Goal: Information Seeking & Learning: Learn about a topic

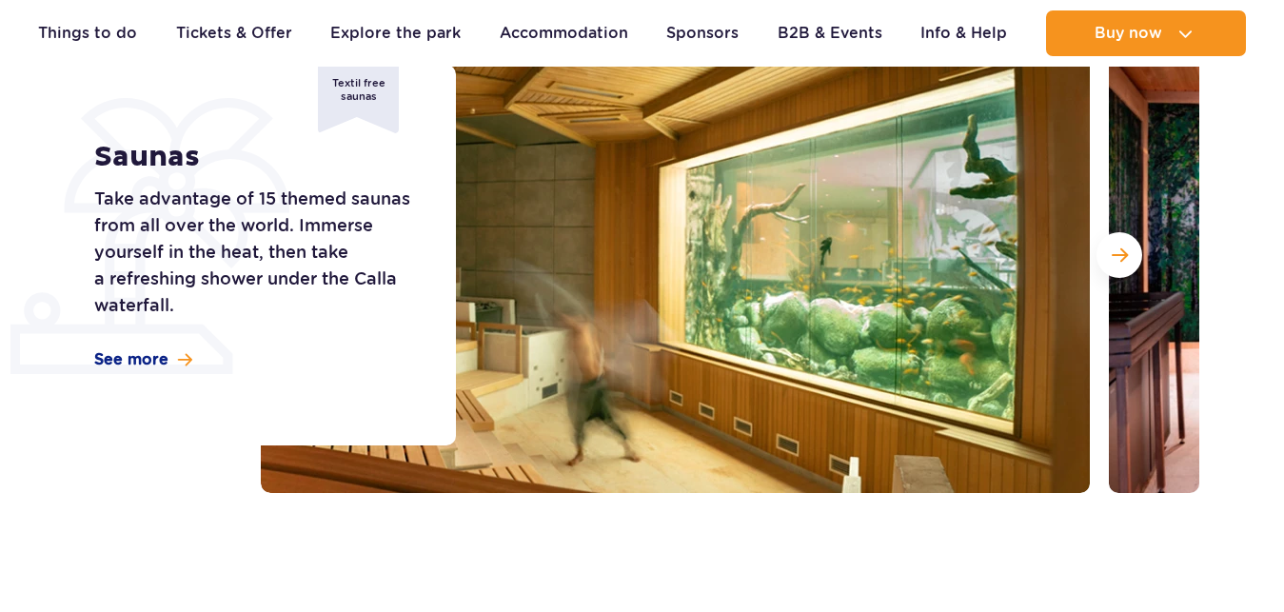
scroll to position [291, 0]
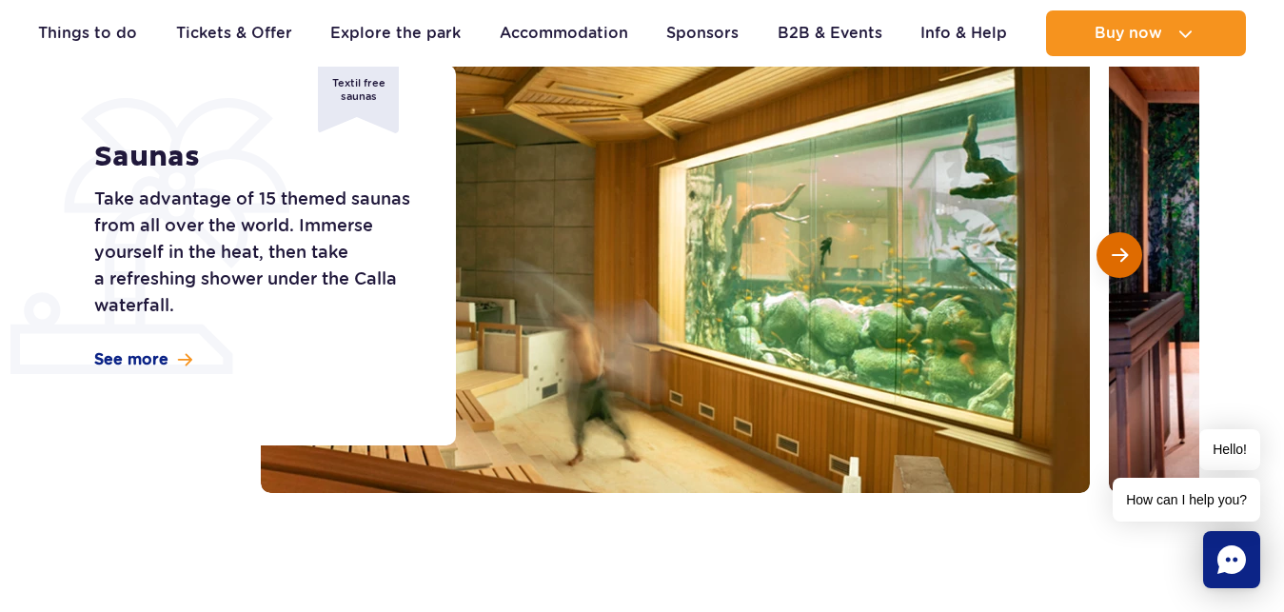
click at [1121, 256] on span "Next slide" at bounding box center [1120, 255] width 16 height 17
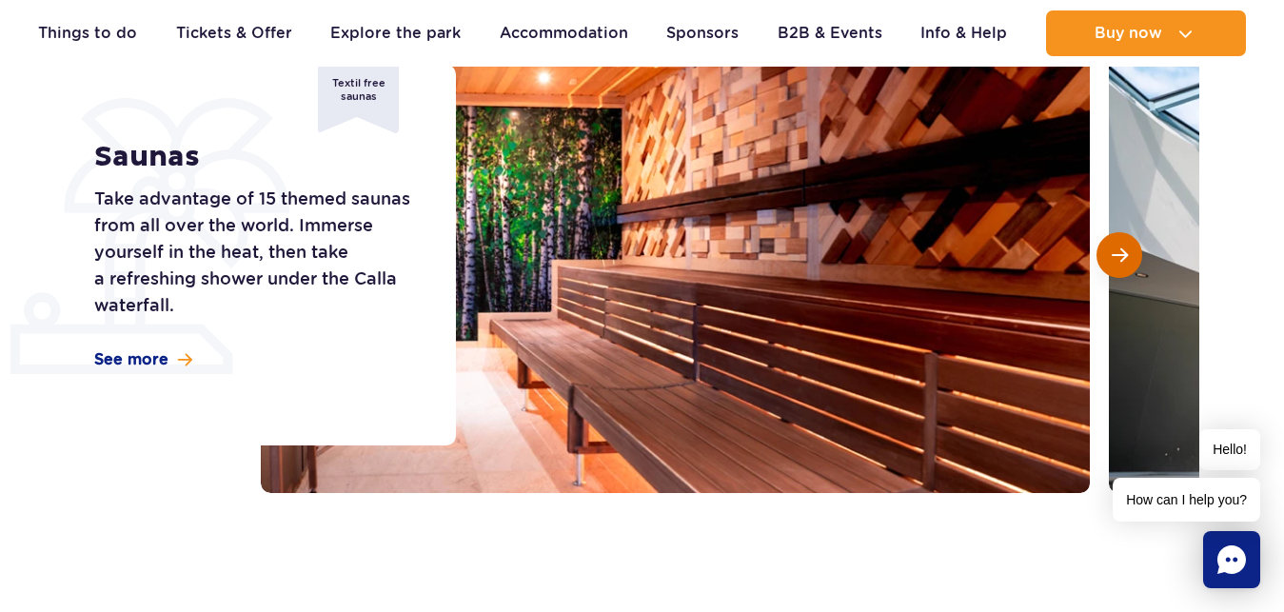
click at [1121, 256] on span "Next slide" at bounding box center [1120, 255] width 16 height 17
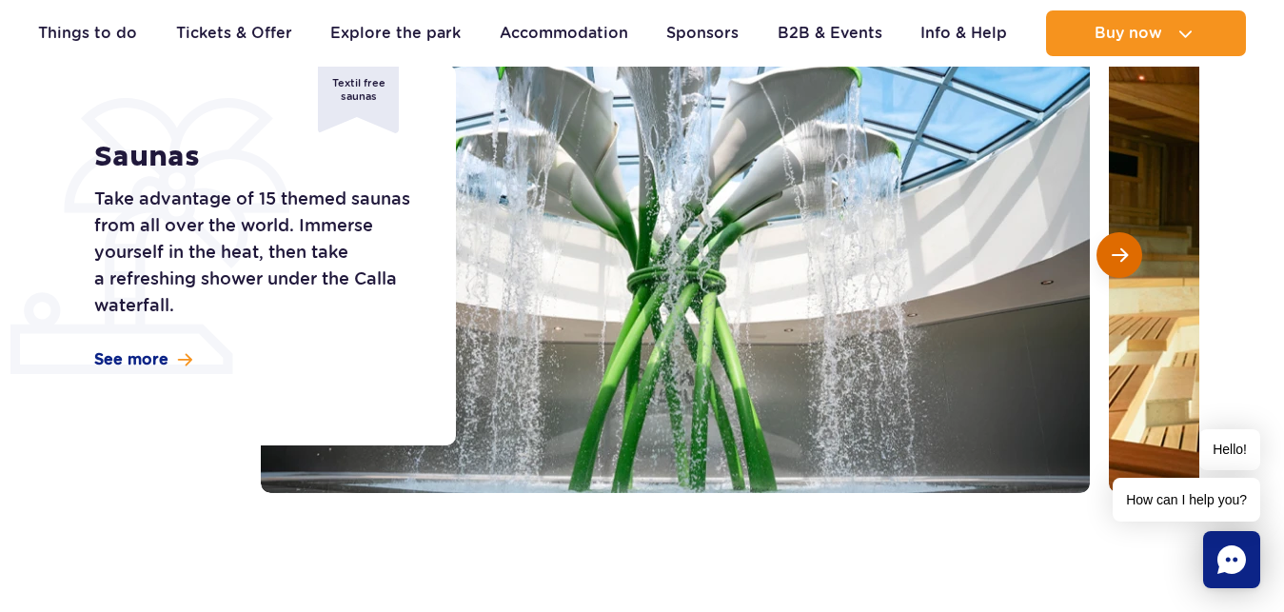
click at [1121, 256] on span "Next slide" at bounding box center [1120, 255] width 16 height 17
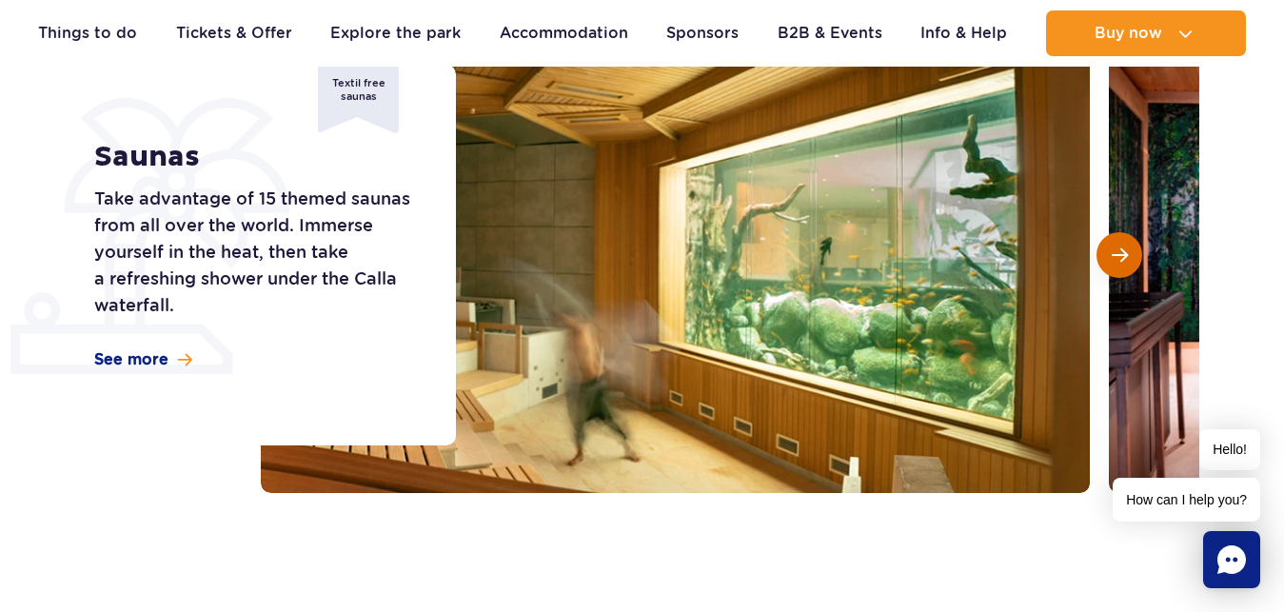
click at [1121, 256] on span "Next slide" at bounding box center [1120, 255] width 16 height 17
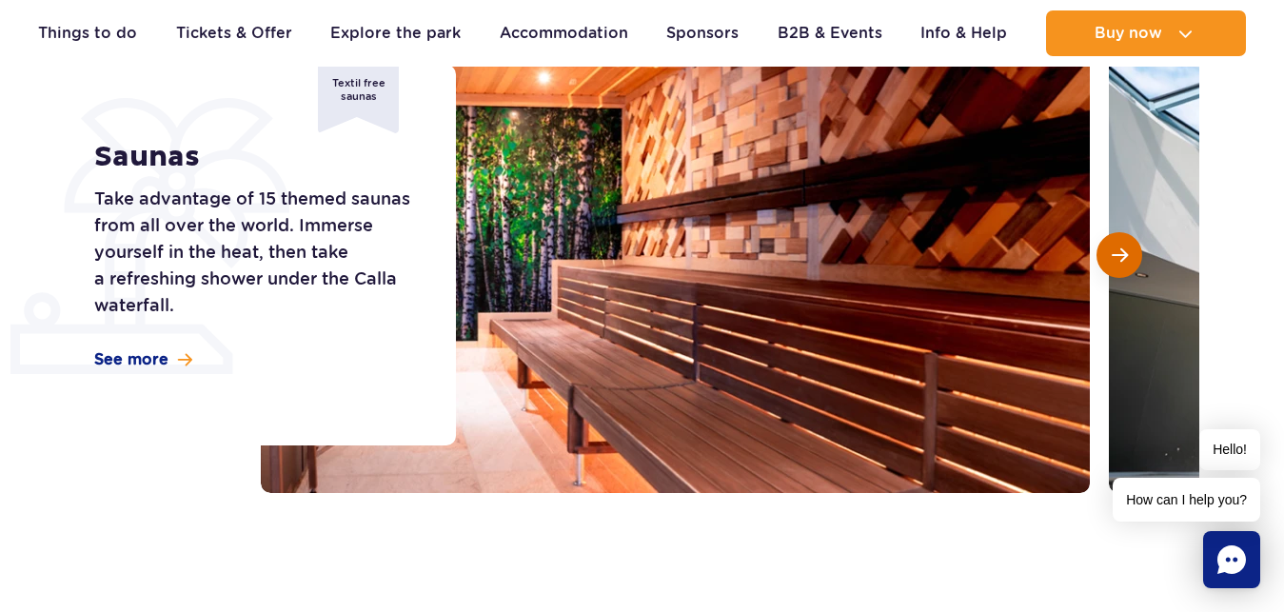
click at [1121, 256] on span "Next slide" at bounding box center [1120, 255] width 16 height 17
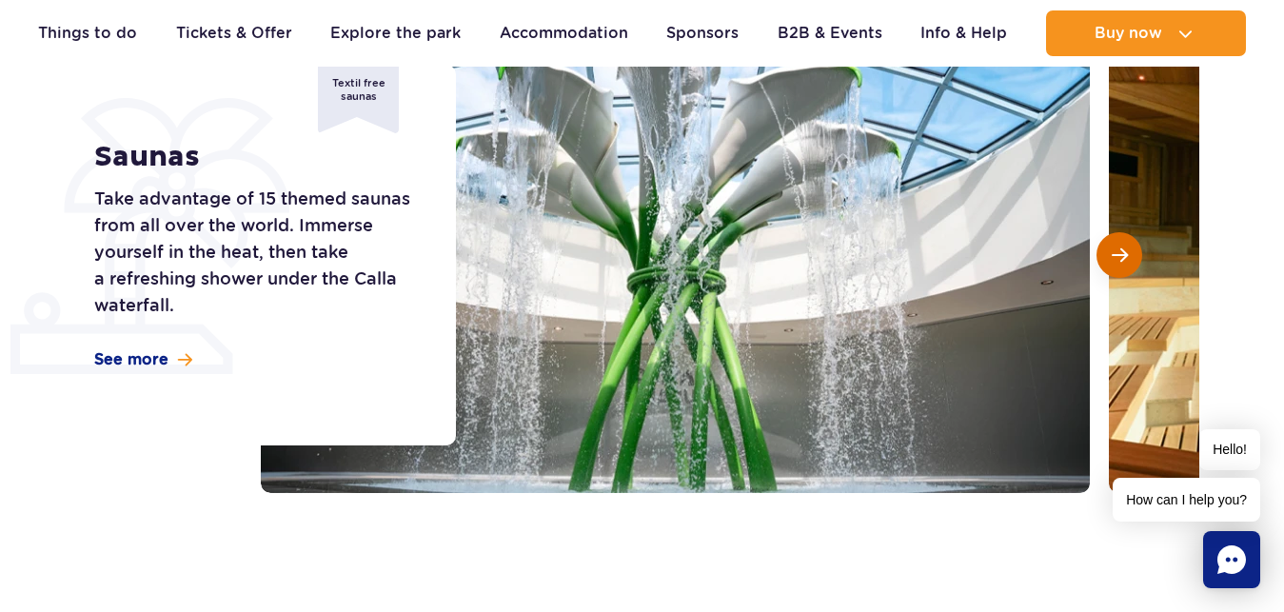
click at [1121, 256] on span "Next slide" at bounding box center [1120, 255] width 16 height 17
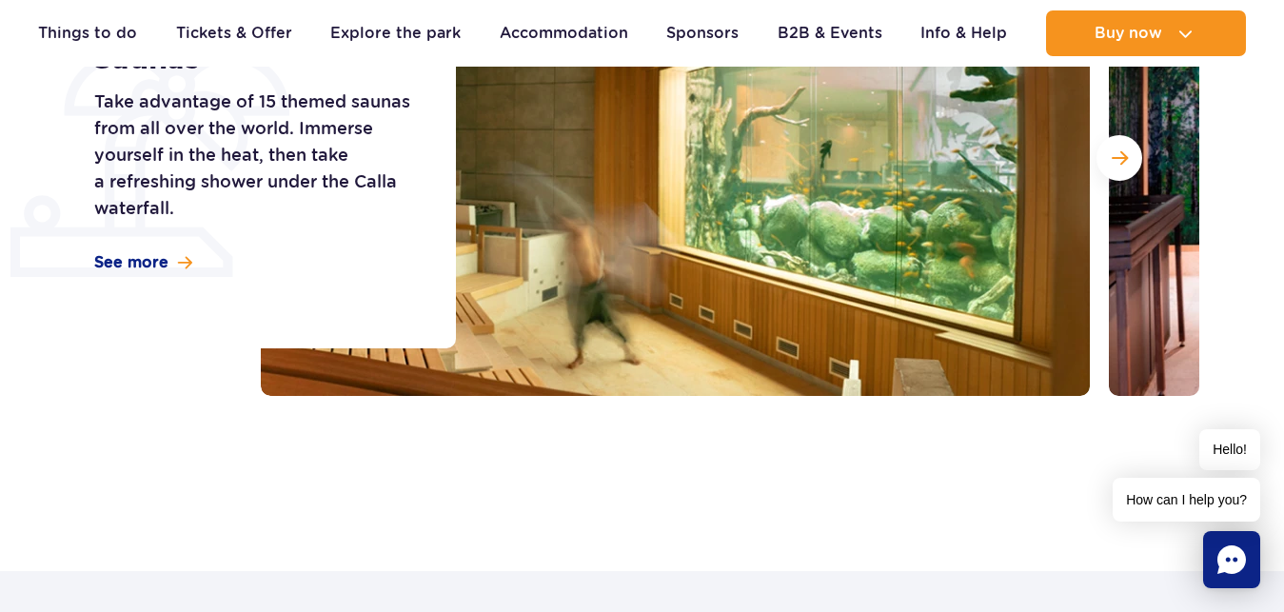
scroll to position [0, 0]
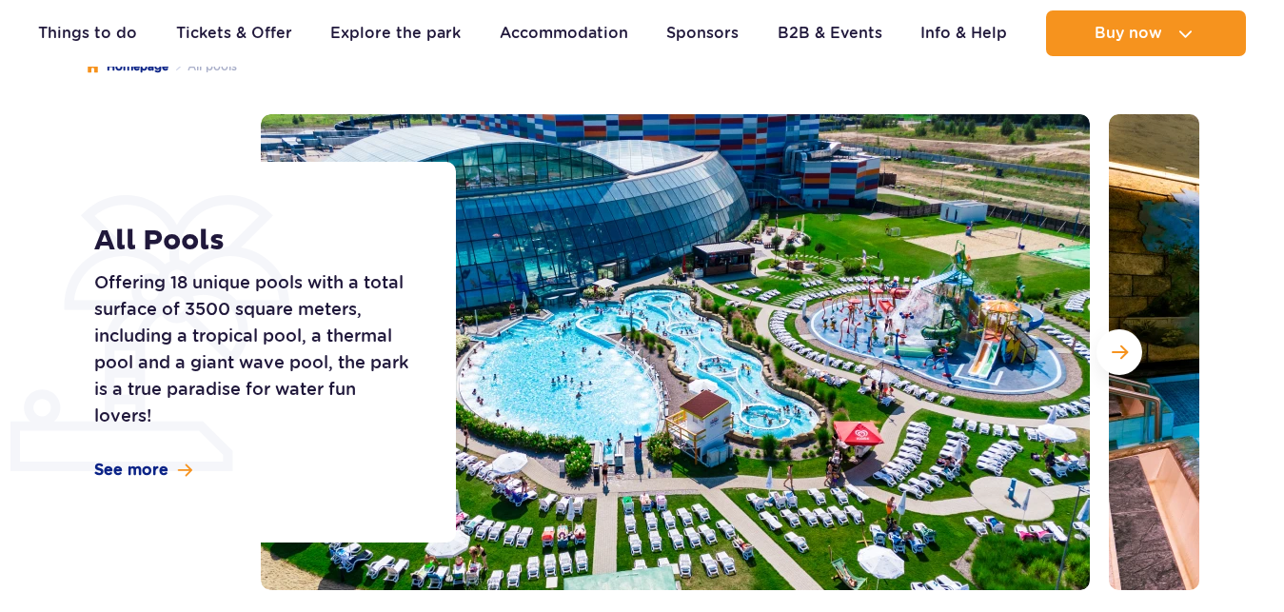
scroll to position [194, 0]
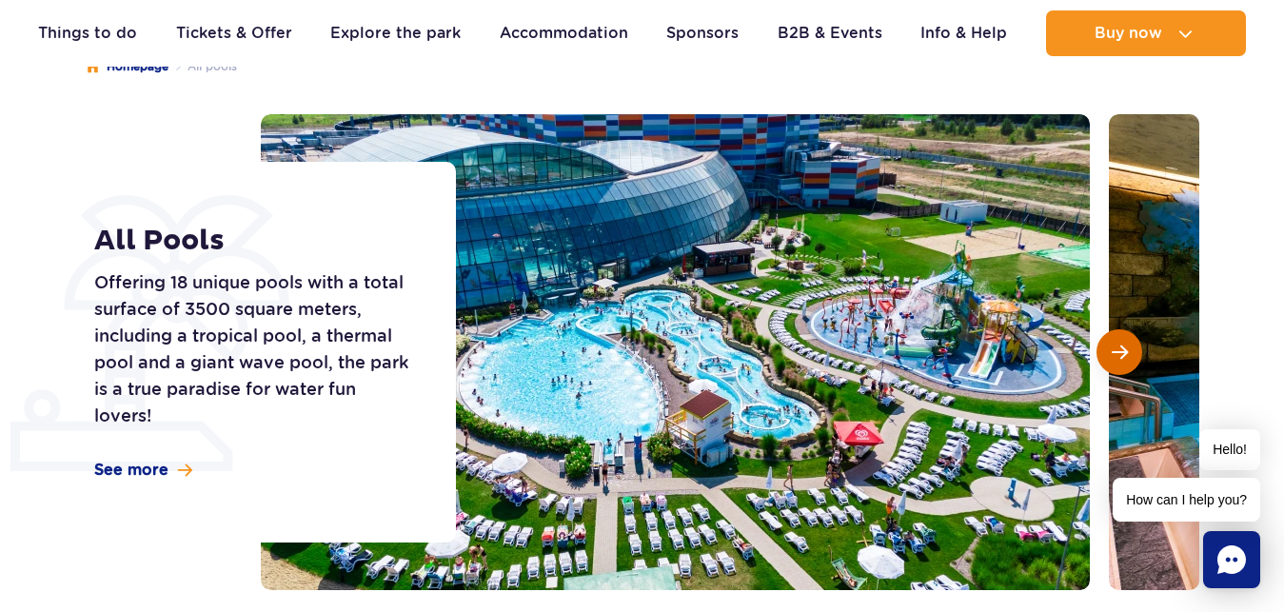
click at [1133, 351] on button "Next slide" at bounding box center [1120, 352] width 46 height 46
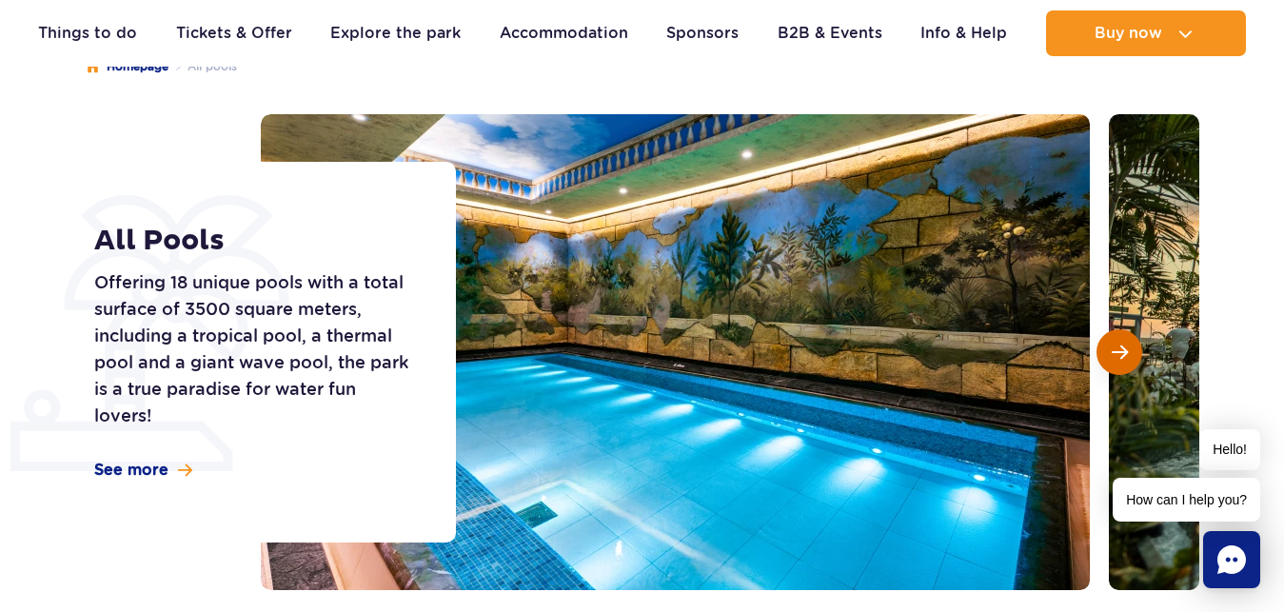
click at [1133, 351] on button "Next slide" at bounding box center [1120, 352] width 46 height 46
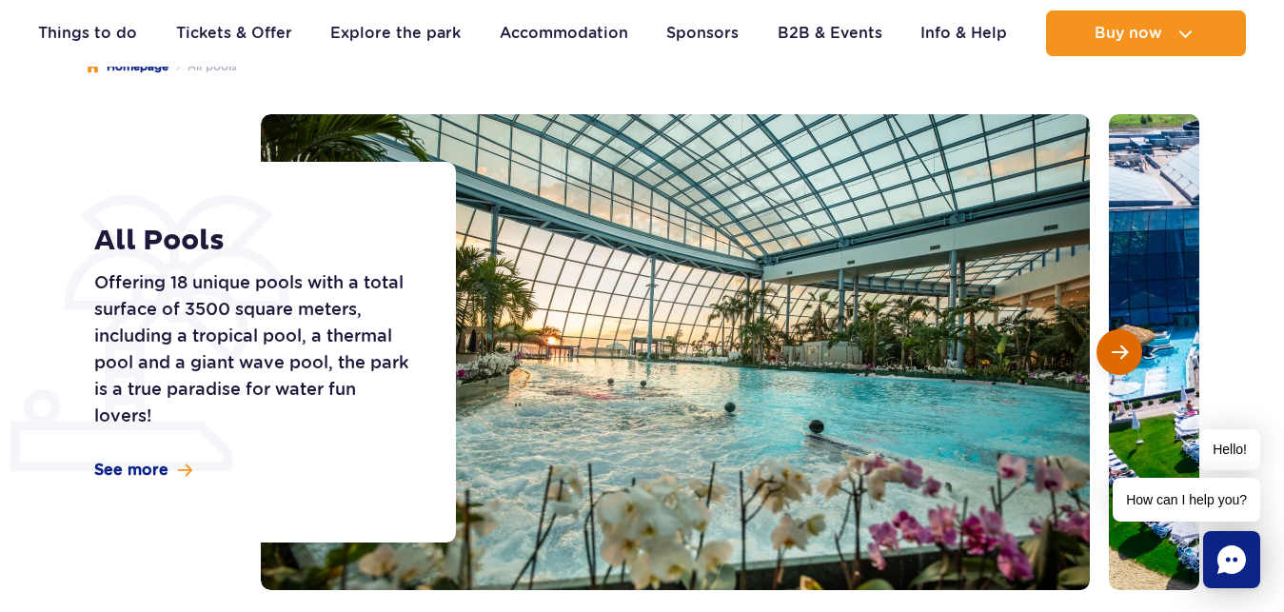
click at [1133, 351] on button "Next slide" at bounding box center [1120, 352] width 46 height 46
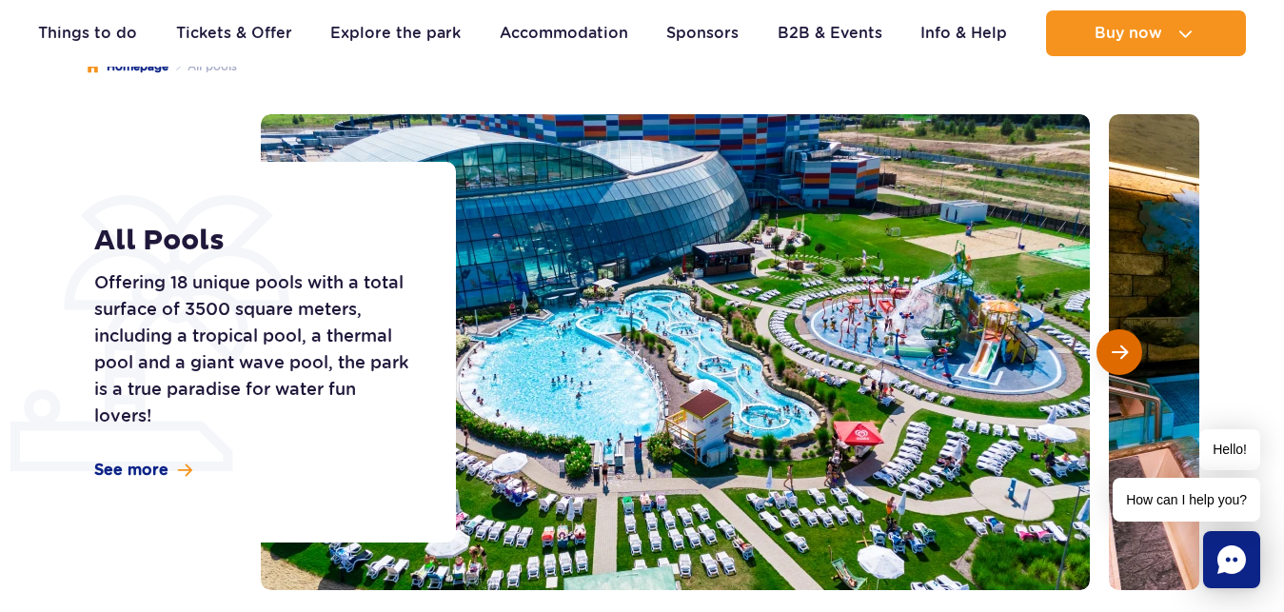
click at [1133, 351] on button "Next slide" at bounding box center [1120, 352] width 46 height 46
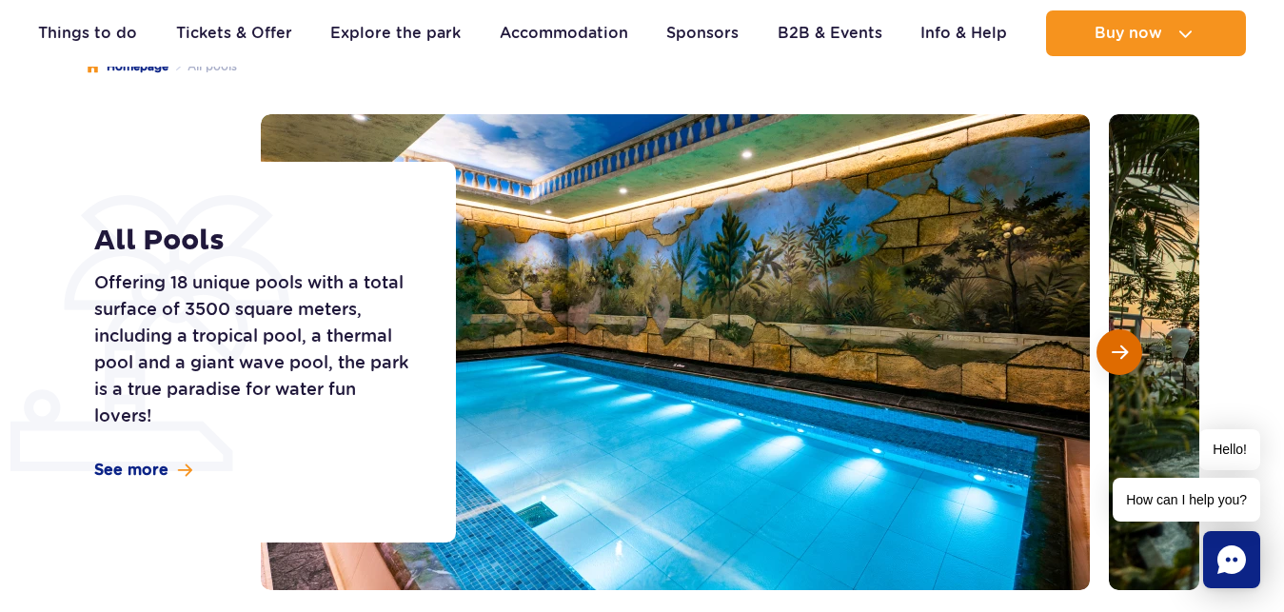
click at [1133, 351] on button "Next slide" at bounding box center [1120, 352] width 46 height 46
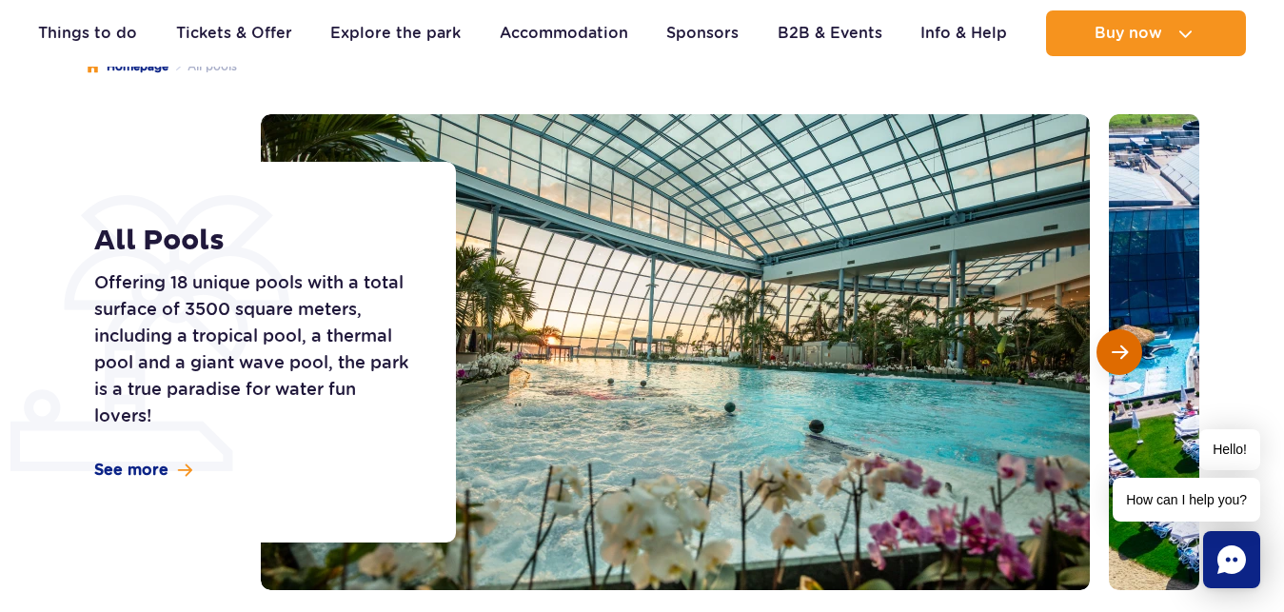
click at [1133, 351] on button "Next slide" at bounding box center [1120, 352] width 46 height 46
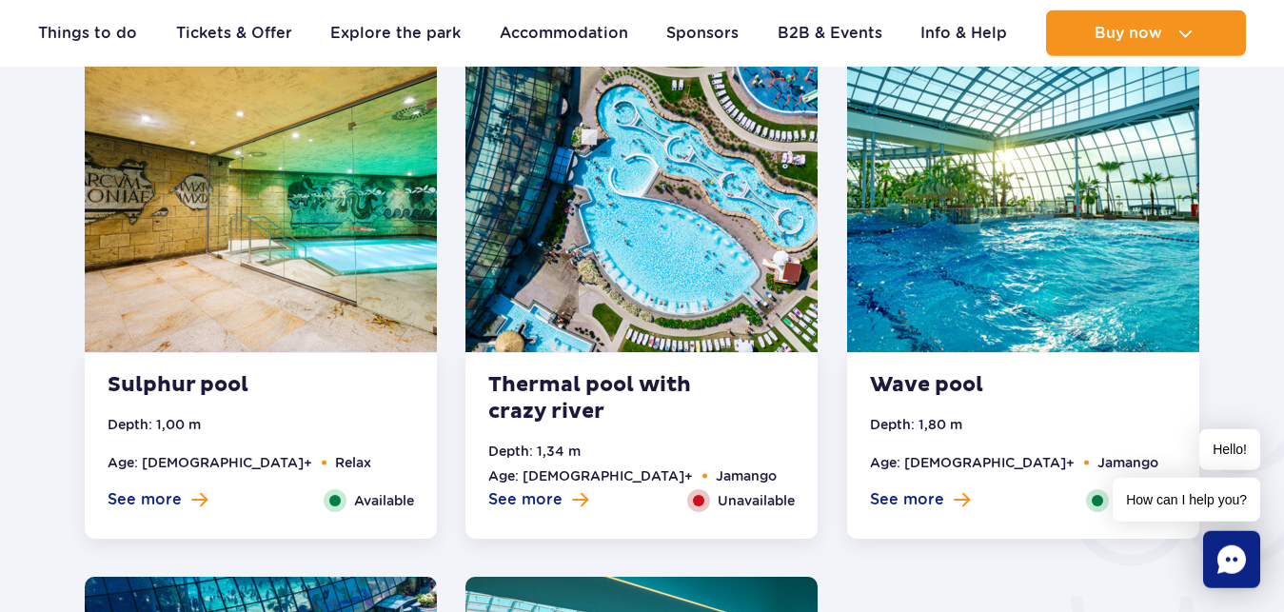
scroll to position [2913, 0]
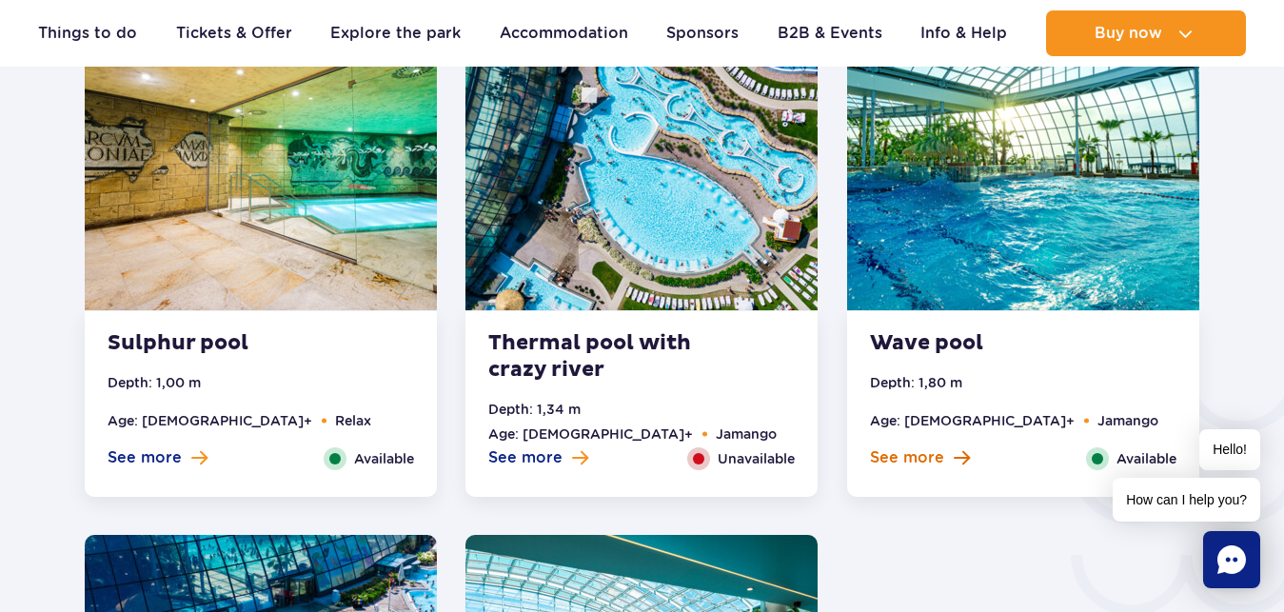
click at [959, 453] on span at bounding box center [962, 457] width 16 height 17
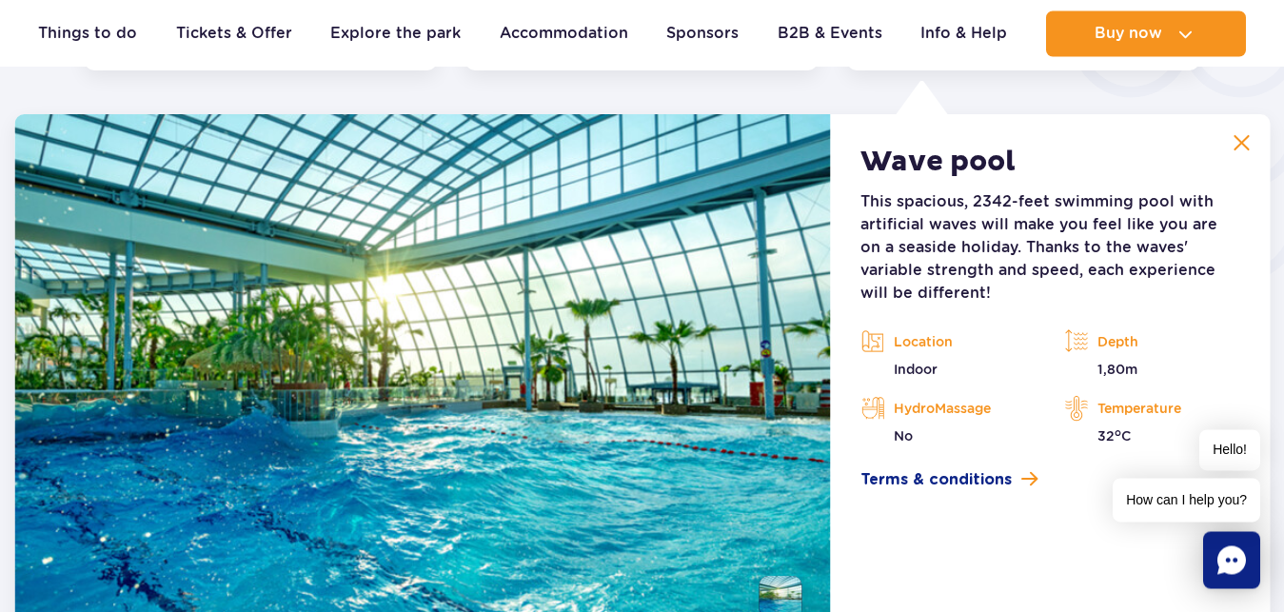
scroll to position [3242, 0]
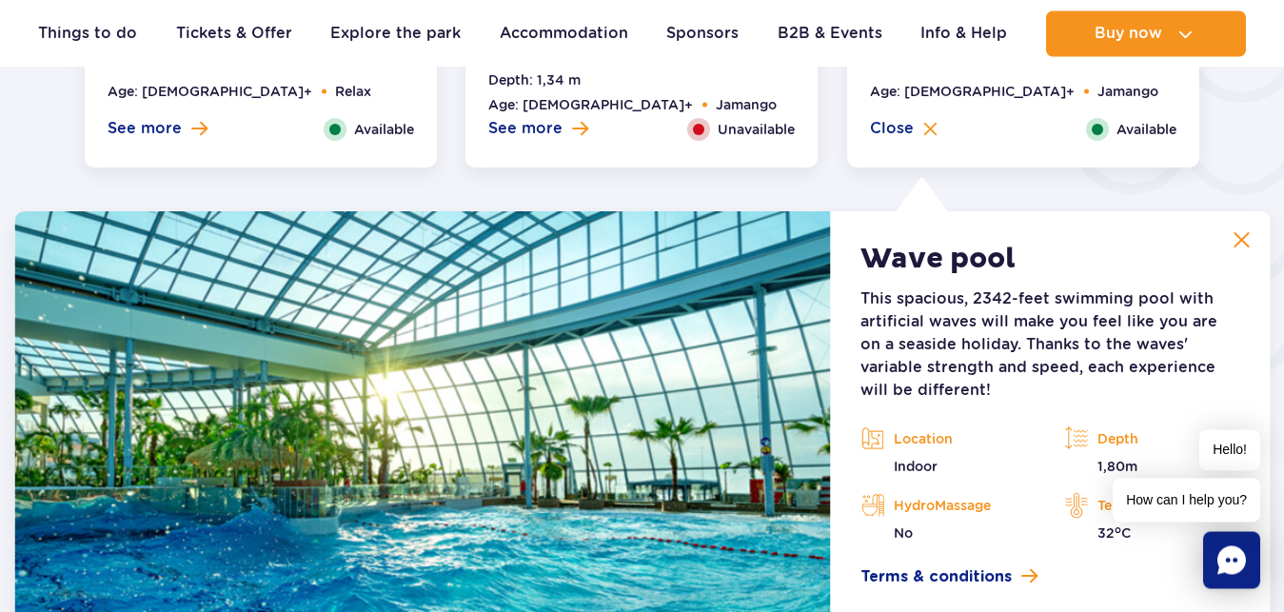
click at [1249, 243] on img at bounding box center [1241, 239] width 17 height 17
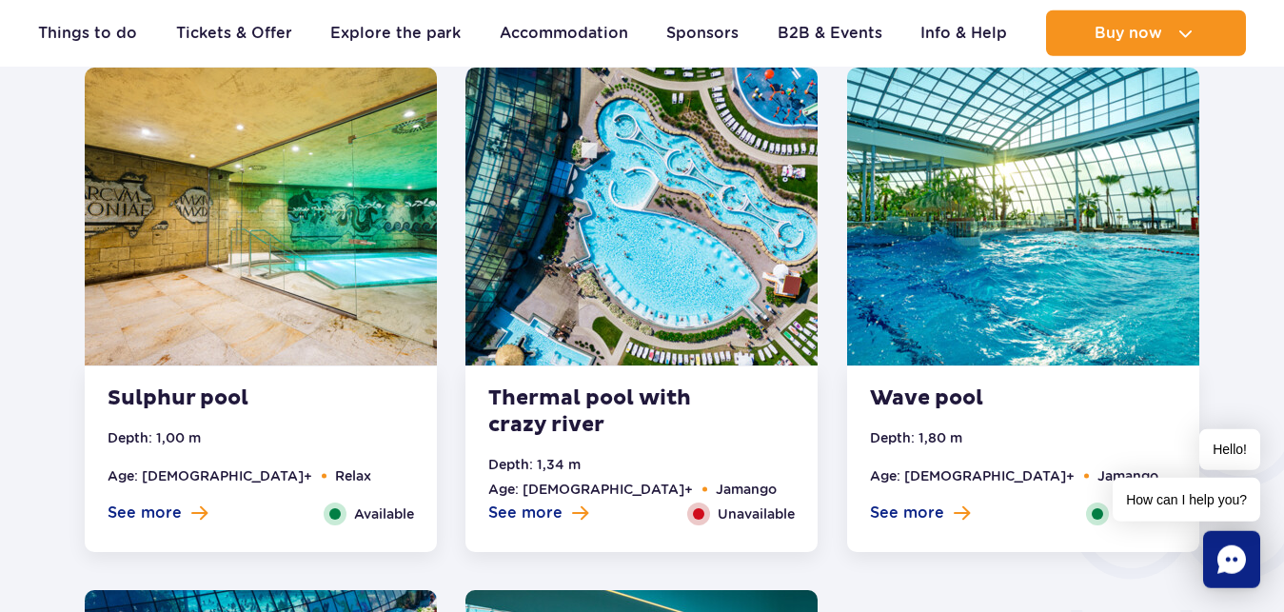
scroll to position [2854, 0]
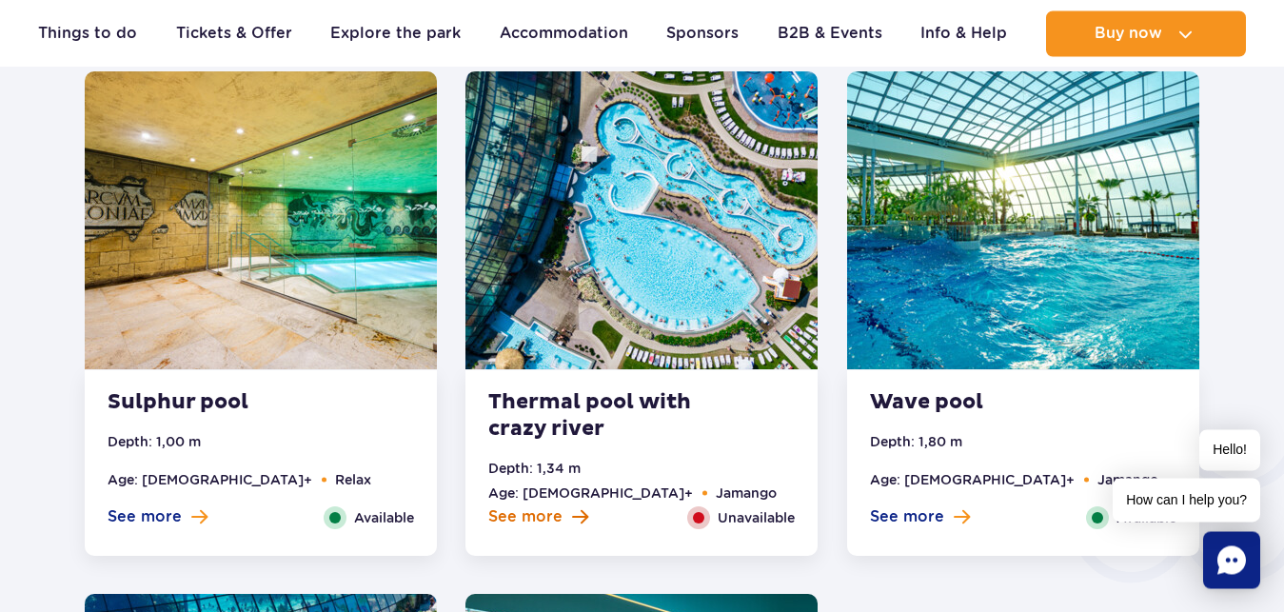
click at [554, 516] on span "See more" at bounding box center [525, 516] width 74 height 21
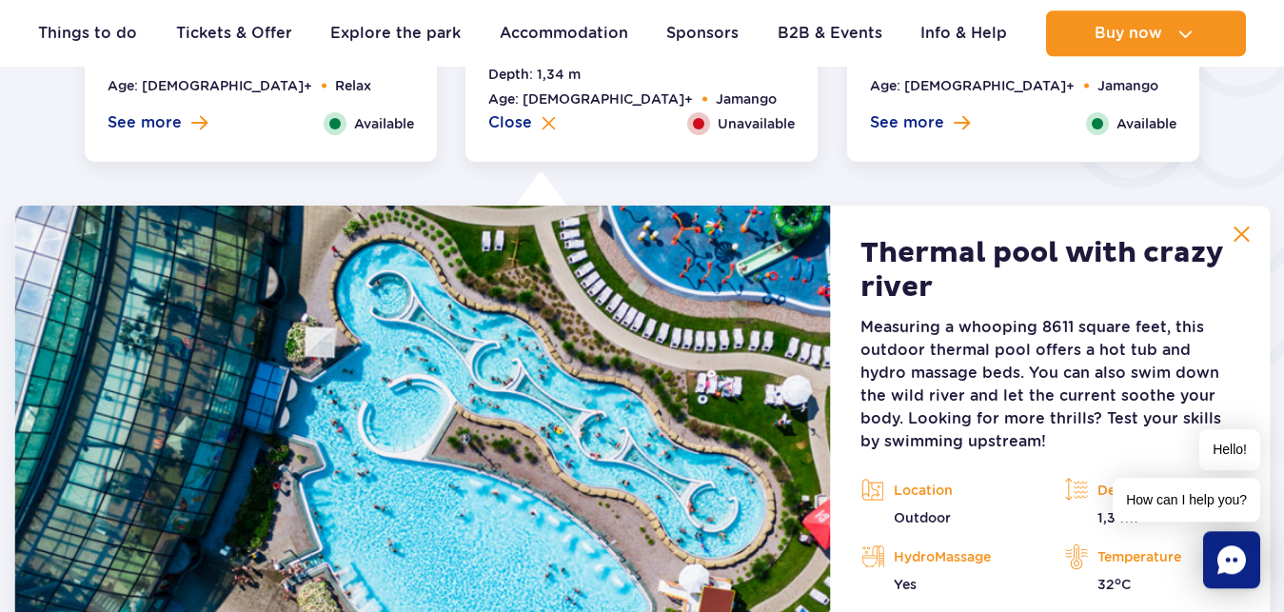
scroll to position [3242, 0]
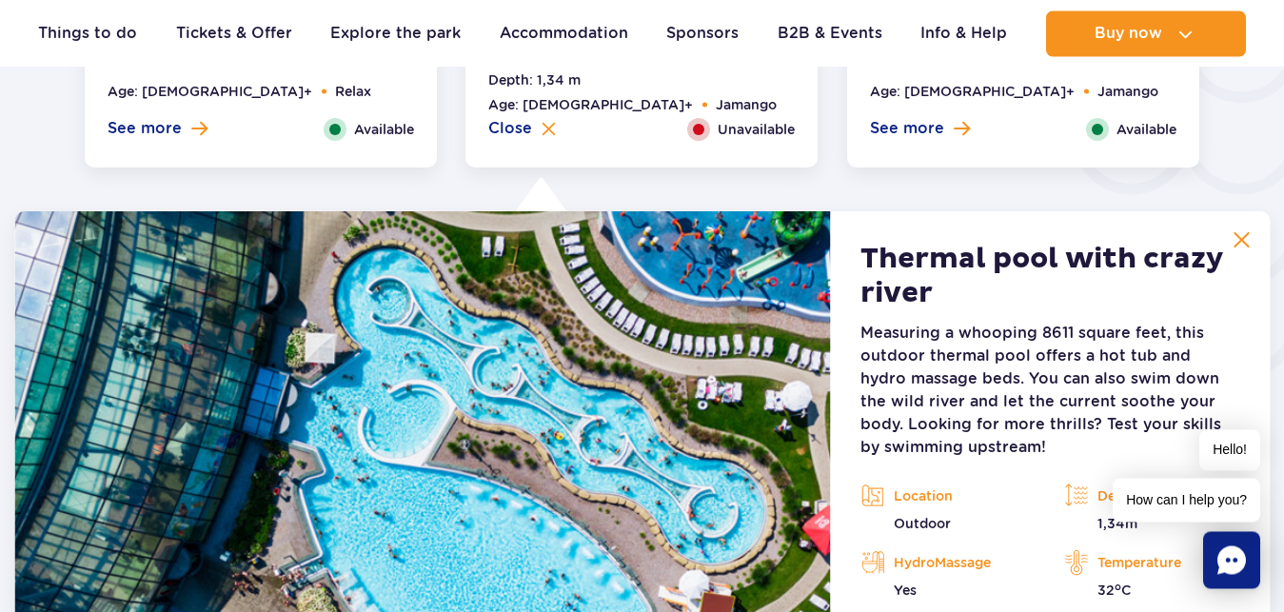
click at [1245, 243] on img at bounding box center [1241, 239] width 17 height 17
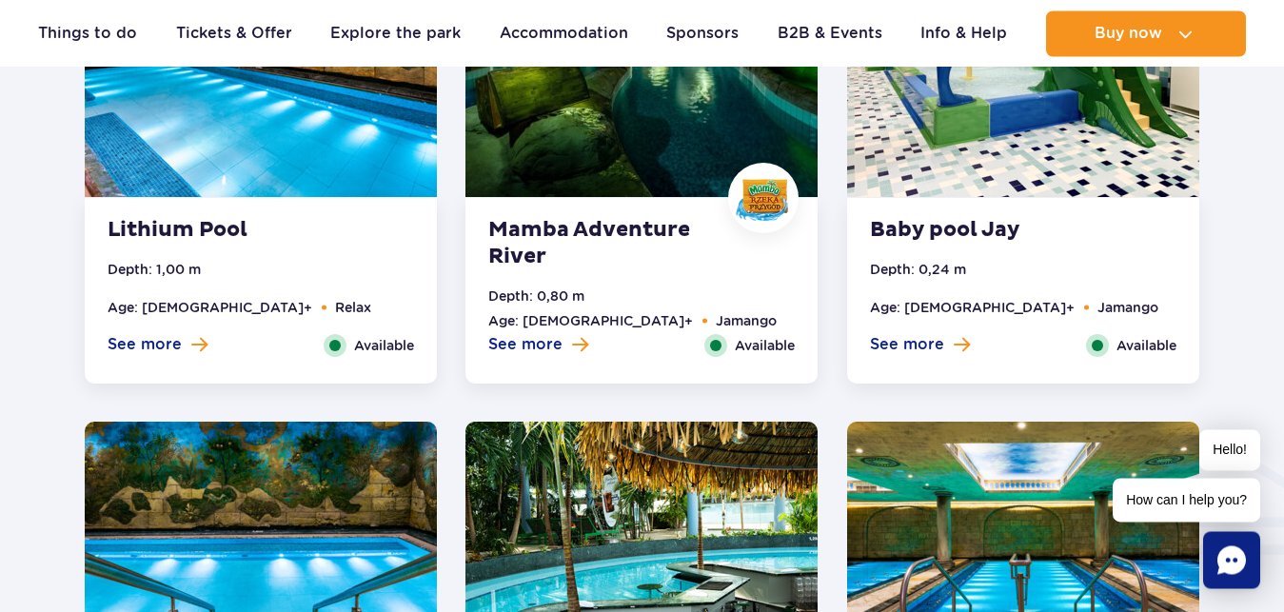
scroll to position [1883, 0]
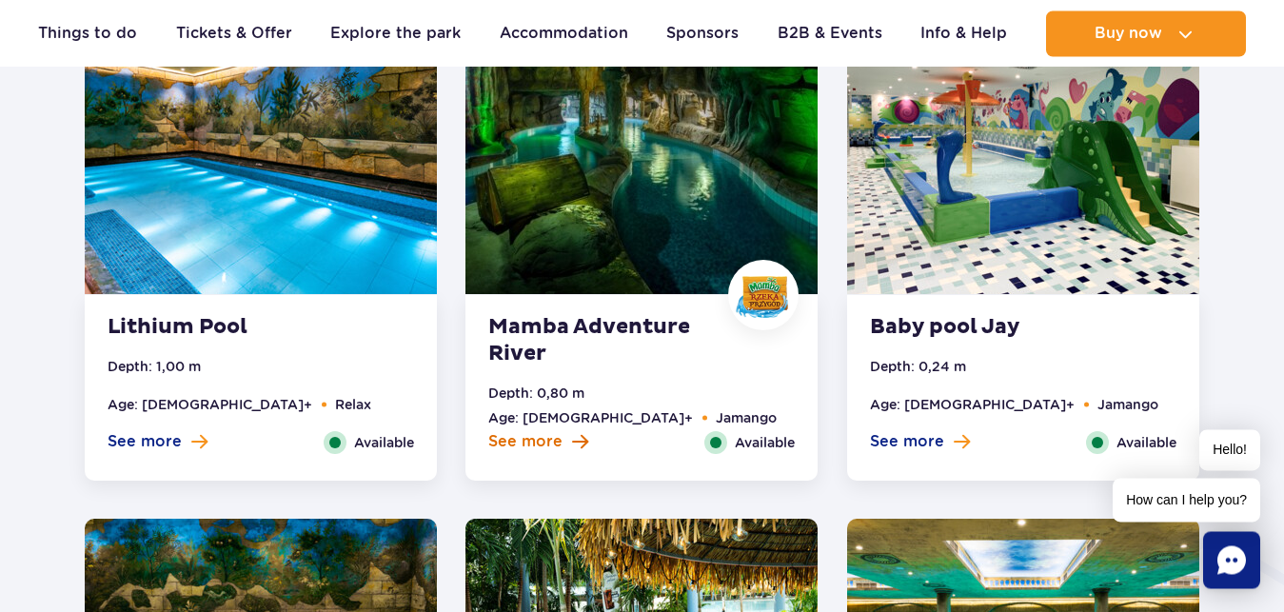
click at [574, 441] on span at bounding box center [580, 441] width 16 height 17
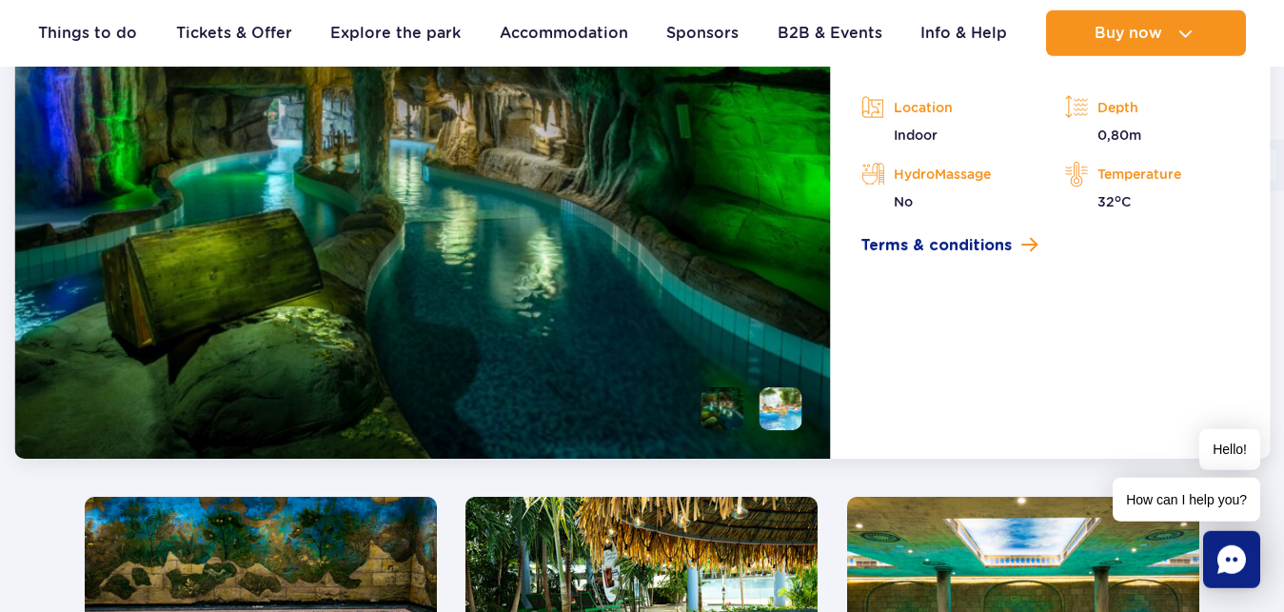
scroll to position [2390, 0]
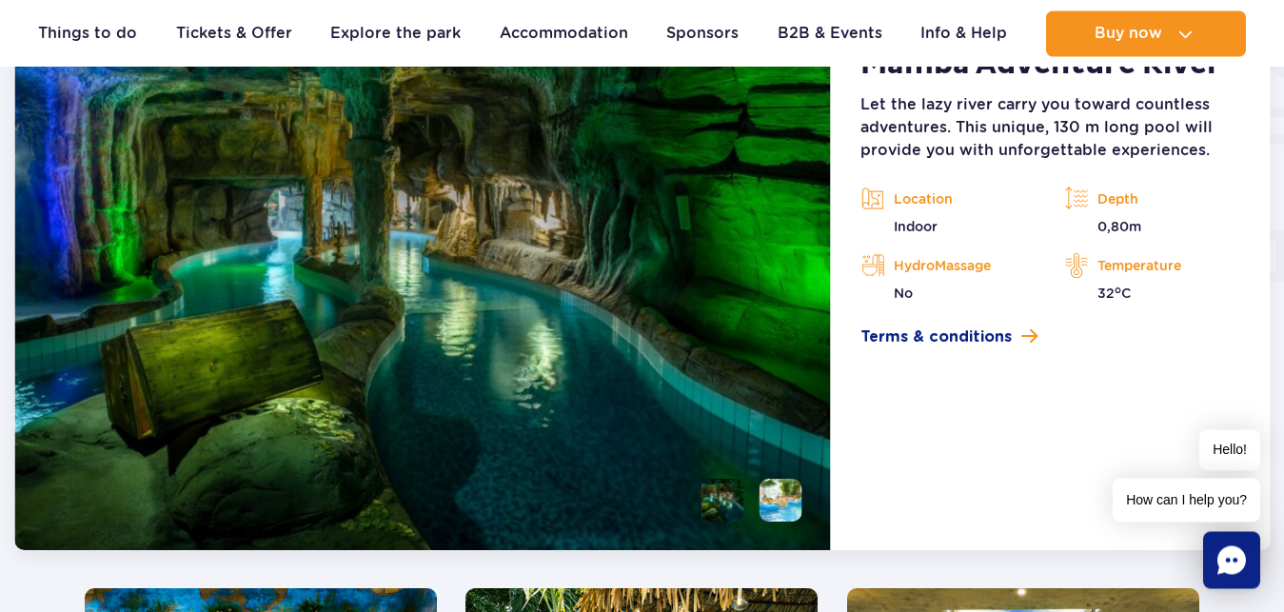
click at [733, 499] on li at bounding box center [722, 500] width 43 height 43
click at [782, 509] on li at bounding box center [780, 500] width 43 height 43
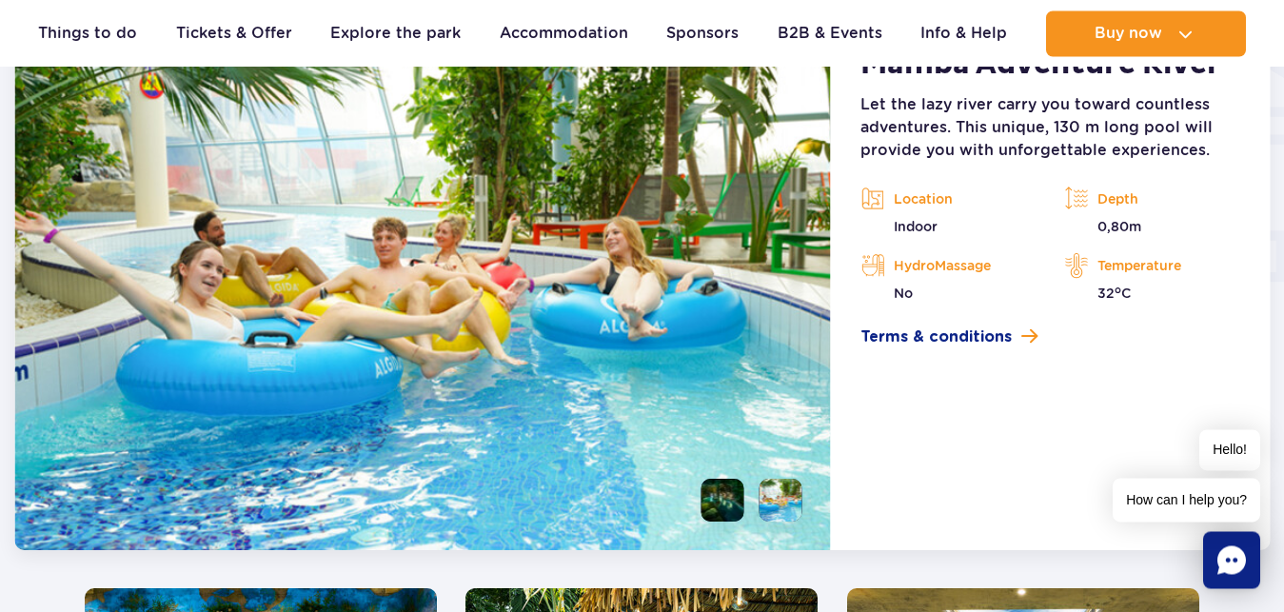
click at [722, 496] on li at bounding box center [722, 500] width 43 height 43
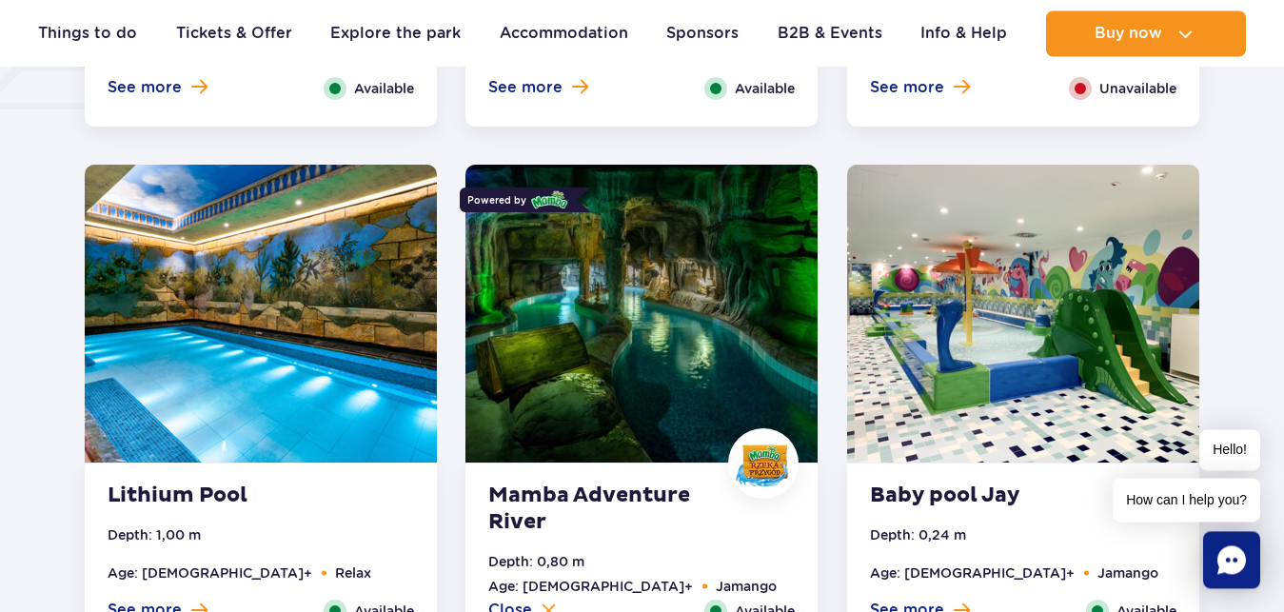
scroll to position [1710, 0]
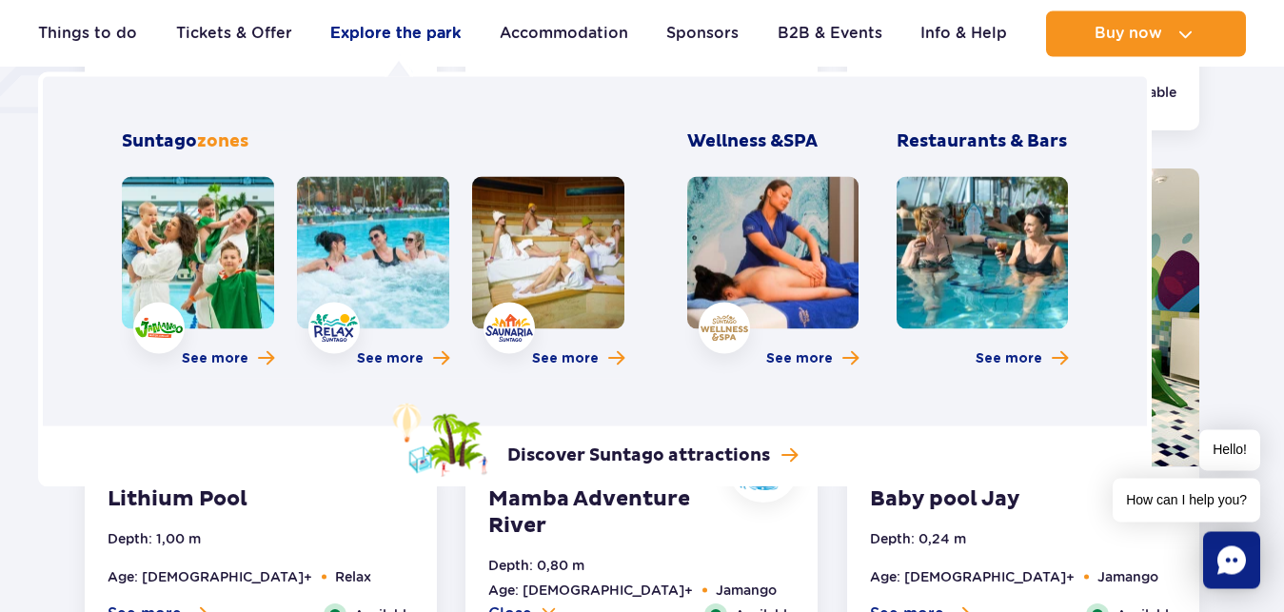
click at [398, 35] on link "Explore the park" at bounding box center [395, 33] width 130 height 46
